Goal: Information Seeking & Learning: Find specific fact

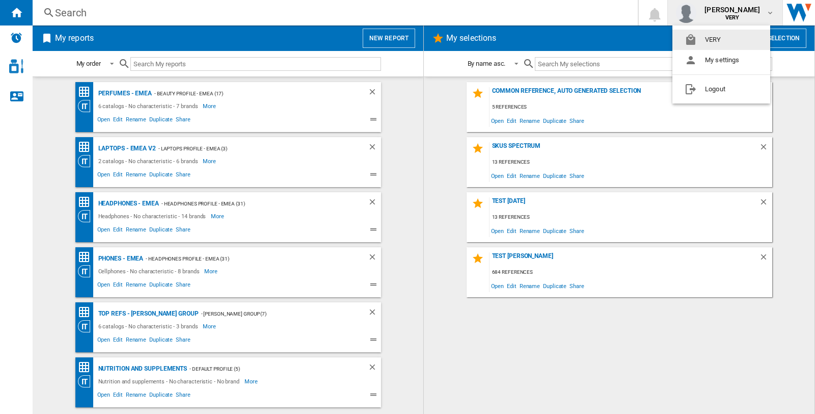
click at [494, 7] on md-backdrop at bounding box center [407, 207] width 815 height 414
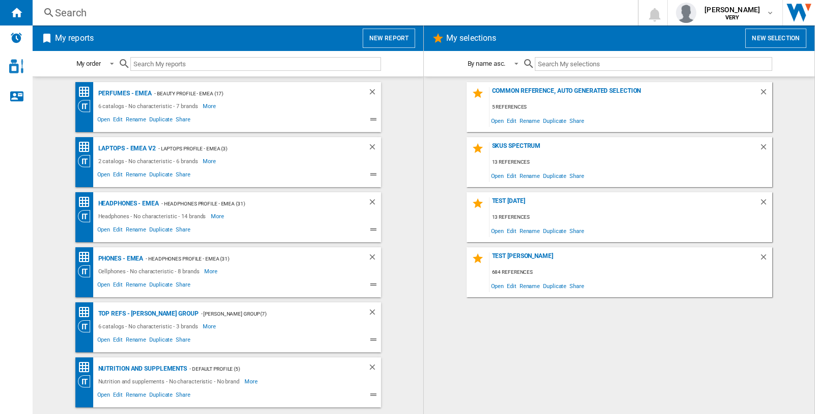
click at [50, 11] on ng-md-icon at bounding box center [49, 13] width 12 height 13
click at [69, 12] on div "Search" at bounding box center [333, 13] width 556 height 14
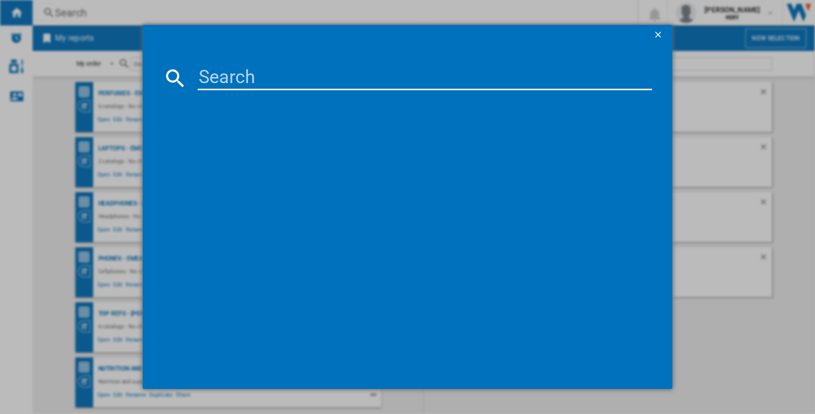
click at [244, 81] on input at bounding box center [425, 78] width 454 height 24
type input "russell hobbs"
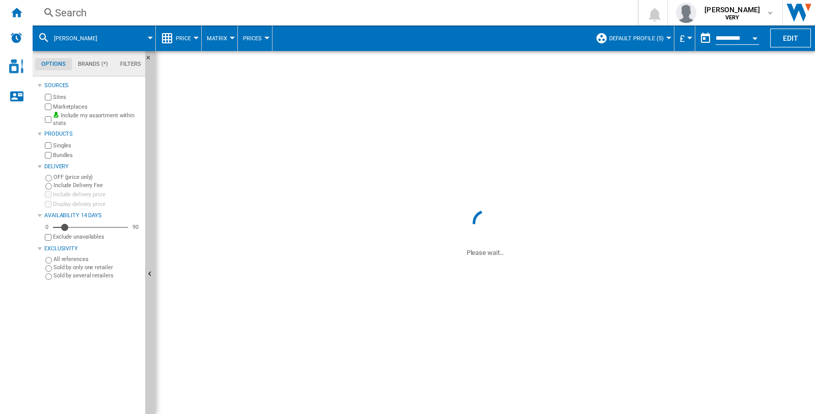
click at [669, 33] on md-menu "Default profile (5) Default profile (5) "Top 5 Henkel" (5) Alex test (16) Amazo…" at bounding box center [633, 37] width 84 height 25
click at [666, 42] on button "Default profile (5)" at bounding box center [639, 37] width 60 height 25
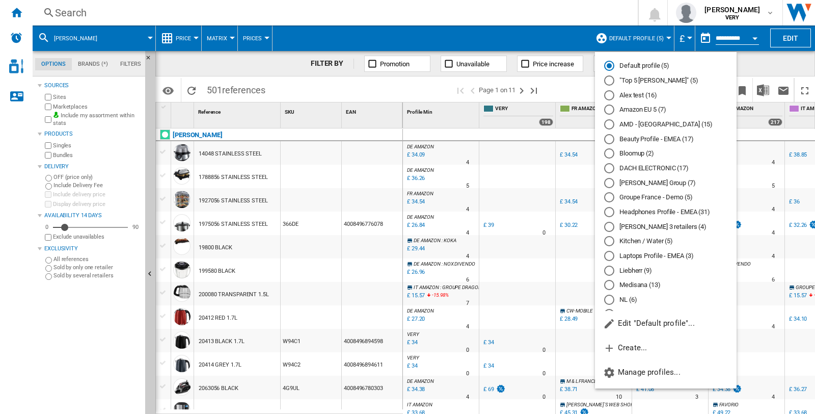
click at [535, 11] on md-backdrop at bounding box center [407, 207] width 815 height 414
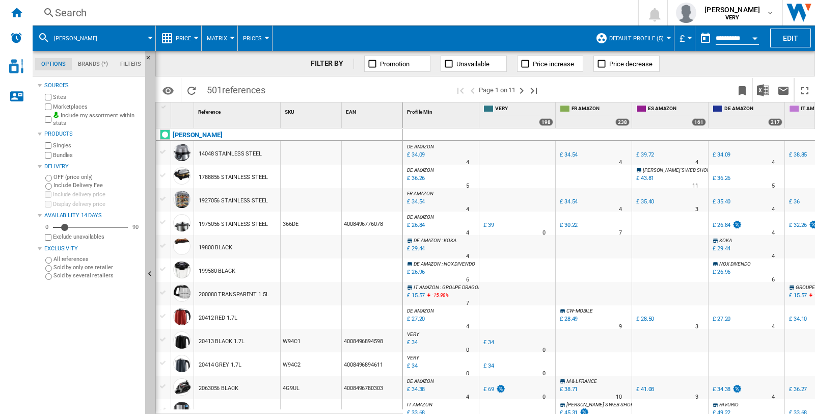
click at [63, 36] on span "russell hobbs" at bounding box center [75, 38] width 43 height 7
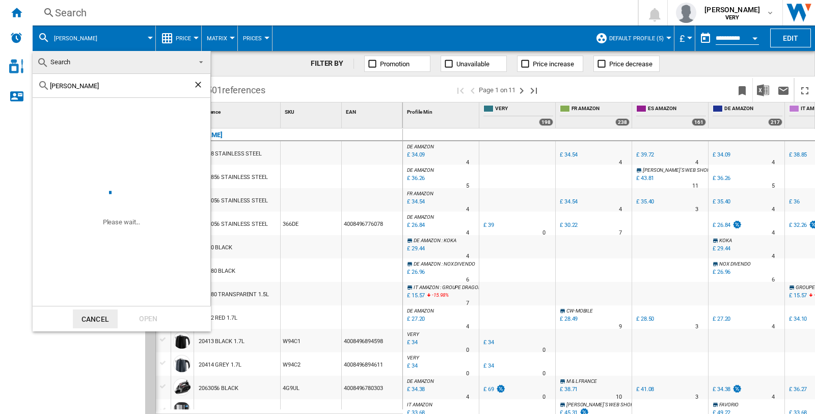
click at [100, 85] on input "russell hobbs" at bounding box center [121, 86] width 143 height 8
type input "russell hobbs 20441"
click at [293, 86] on md-backdrop at bounding box center [407, 207] width 815 height 414
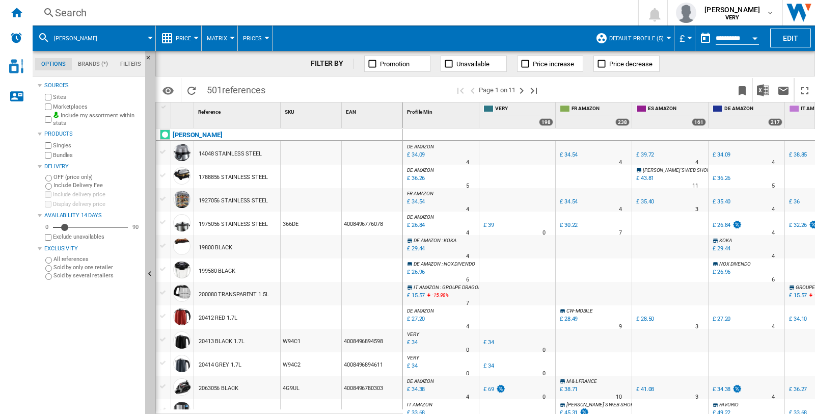
scroll to position [170, 0]
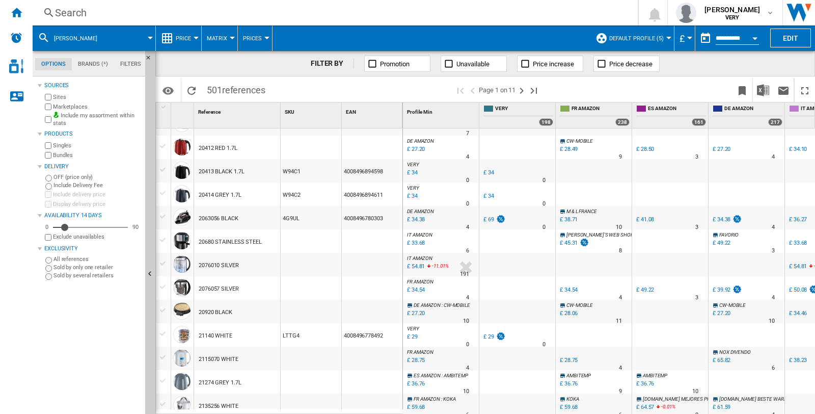
click at [666, 37] on div at bounding box center [668, 38] width 5 height 3
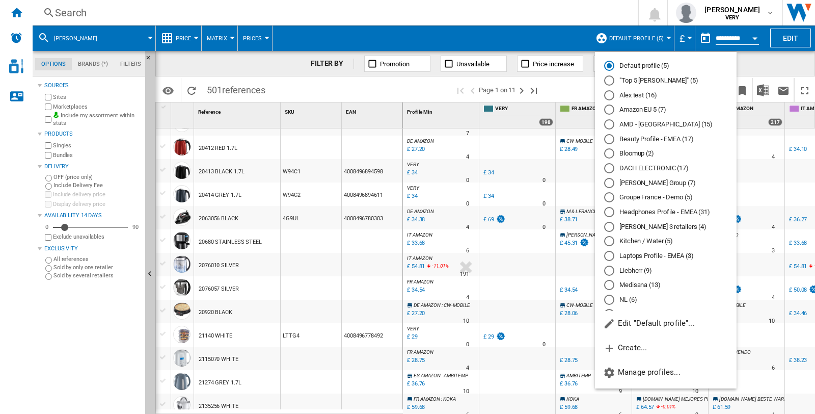
click at [769, 12] on md-backdrop at bounding box center [407, 207] width 815 height 414
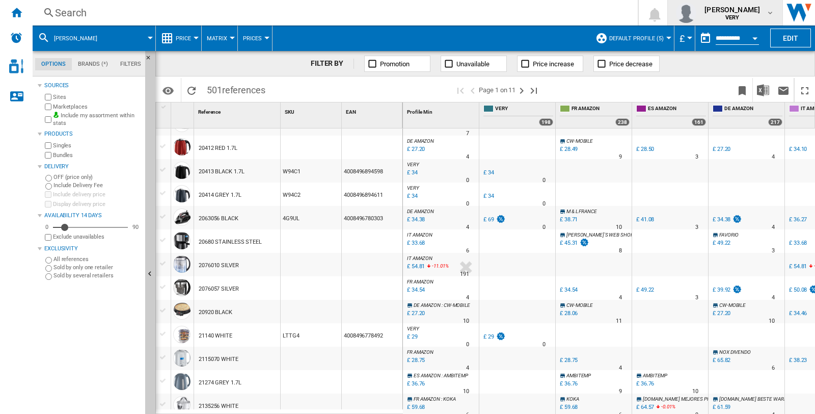
click at [772, 11] on md-icon "button" at bounding box center [770, 13] width 8 height 8
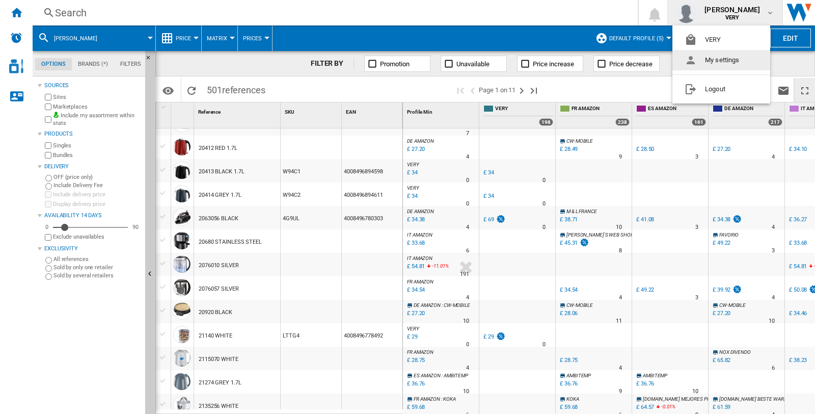
click at [716, 87] on button "Logout" at bounding box center [722, 89] width 98 height 20
